Goal: Task Accomplishment & Management: Manage account settings

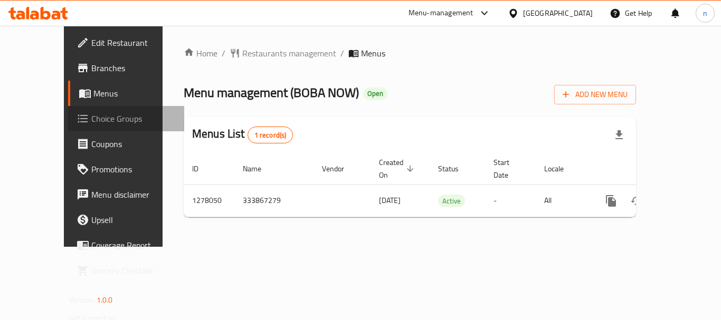
click at [91, 122] on span "Choice Groups" at bounding box center [133, 118] width 84 height 13
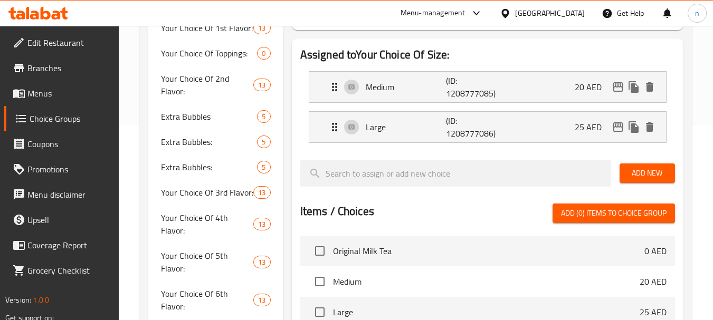
scroll to position [106, 0]
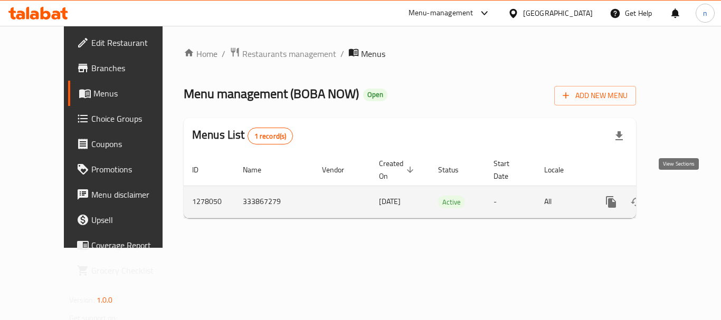
click at [681, 196] on icon "enhanced table" at bounding box center [687, 202] width 13 height 13
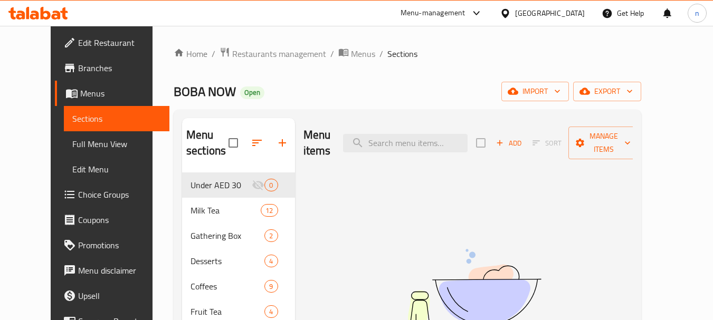
click at [78, 197] on span "Choice Groups" at bounding box center [119, 194] width 83 height 13
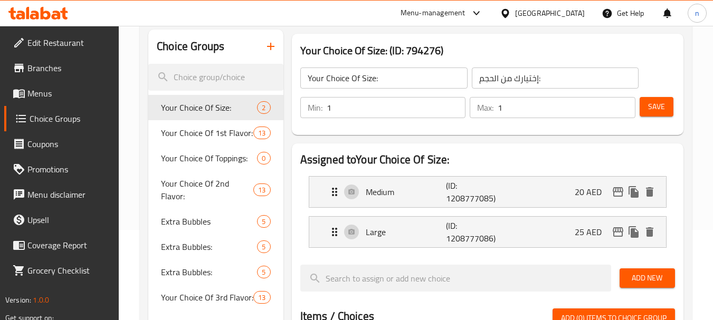
scroll to position [106, 0]
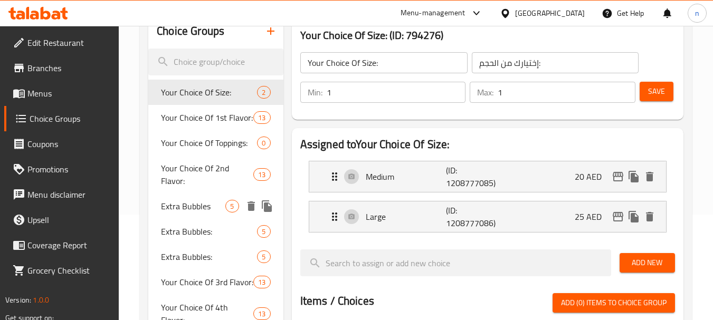
drag, startPoint x: 193, startPoint y: 205, endPoint x: 200, endPoint y: 202, distance: 7.3
click at [193, 205] on span "Extra Bubbles" at bounding box center [193, 206] width 64 height 13
type input "Extra Bubbles"
type input "اختيارك من الفقاعات:"
type input "0"
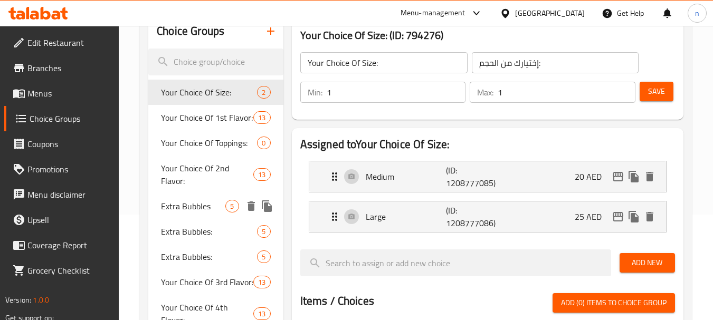
type input "5"
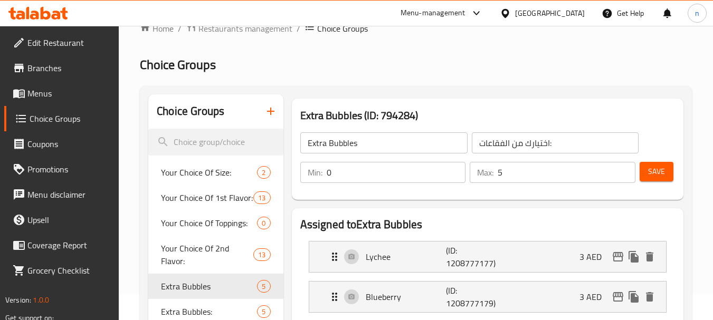
scroll to position [0, 0]
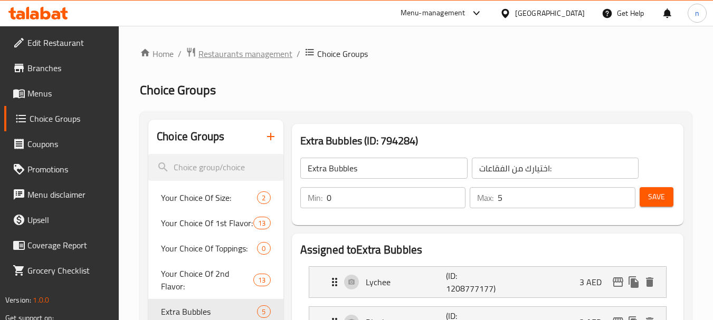
click at [230, 54] on span "Restaurants management" at bounding box center [245, 53] width 94 height 13
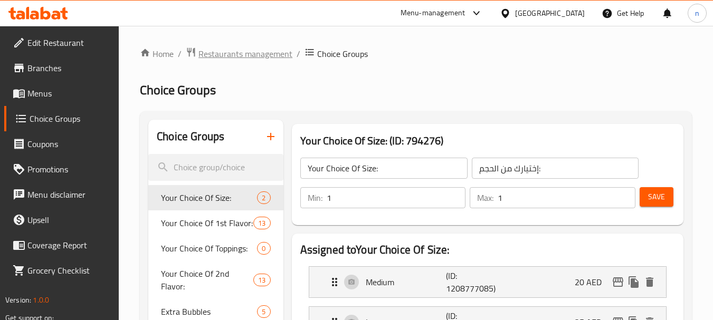
click at [237, 54] on span "Restaurants management" at bounding box center [245, 53] width 94 height 13
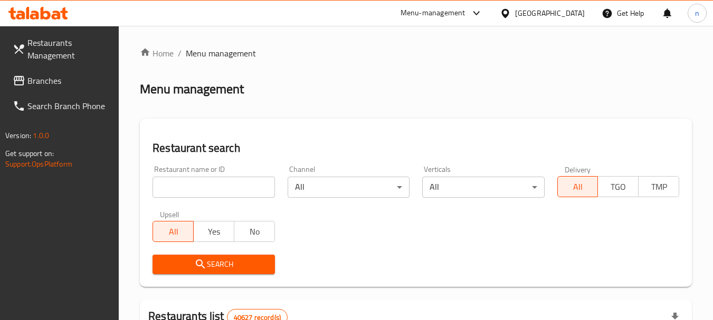
click at [51, 81] on span "Branches" at bounding box center [68, 80] width 83 height 13
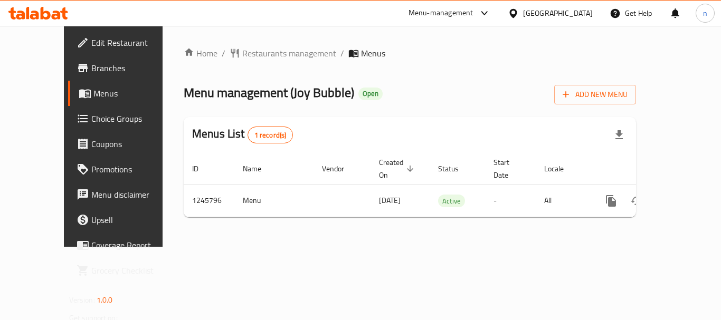
click at [91, 115] on span "Choice Groups" at bounding box center [133, 118] width 84 height 13
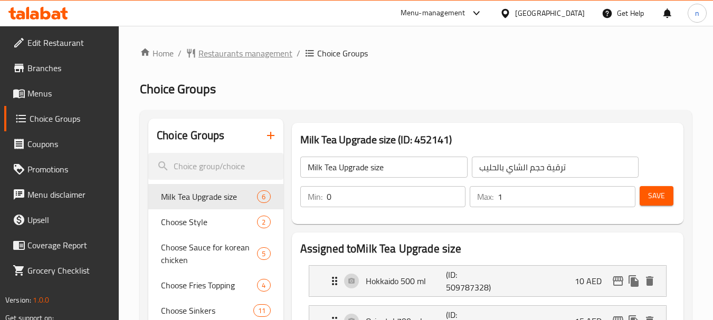
click at [225, 54] on span "Restaurants management" at bounding box center [245, 53] width 94 height 13
